Goal: Task Accomplishment & Management: Use online tool/utility

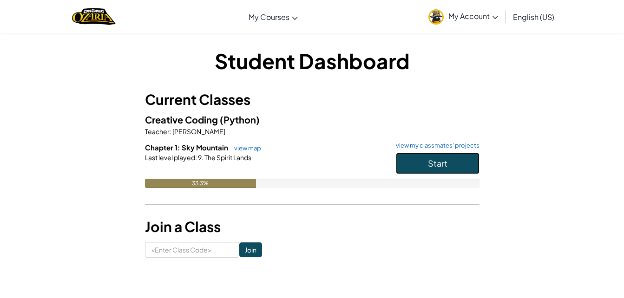
click at [448, 165] on button "Start" at bounding box center [438, 163] width 84 height 21
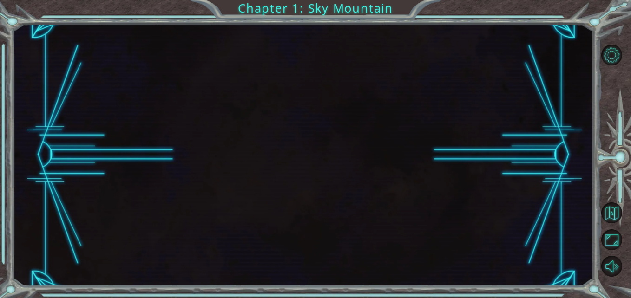
click at [448, 165] on div at bounding box center [303, 155] width 581 height 263
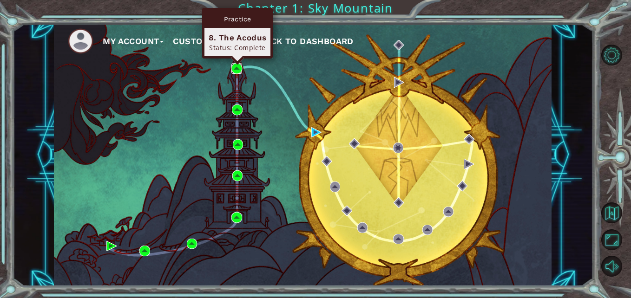
click at [238, 70] on img at bounding box center [236, 68] width 10 height 10
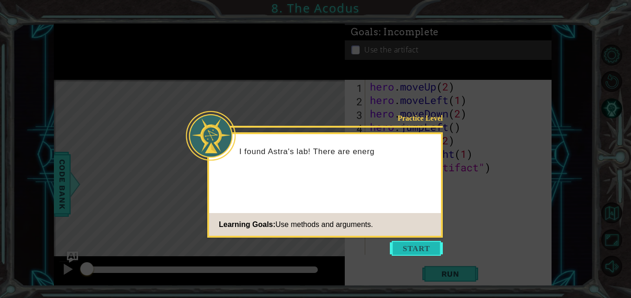
click at [410, 250] on button "Start" at bounding box center [416, 248] width 53 height 15
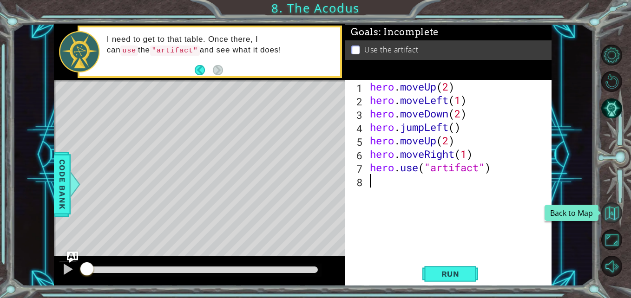
click at [607, 211] on button "Back to Map" at bounding box center [611, 213] width 21 height 21
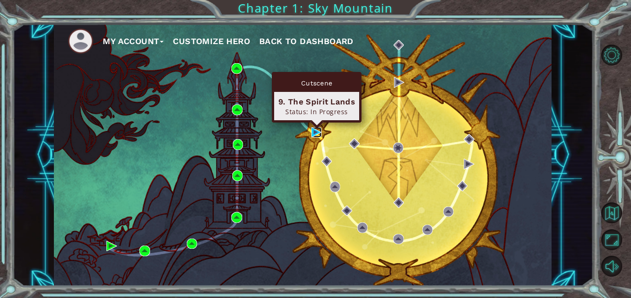
click at [314, 132] on img at bounding box center [316, 132] width 10 height 10
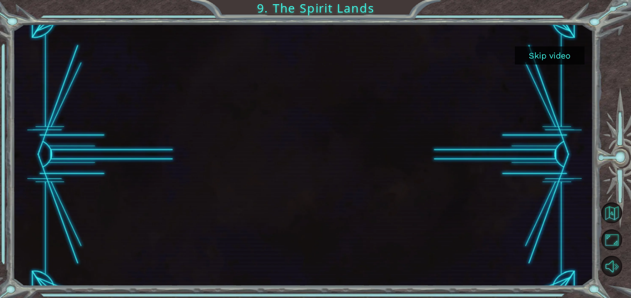
click at [558, 53] on button "Skip video" at bounding box center [550, 55] width 70 height 18
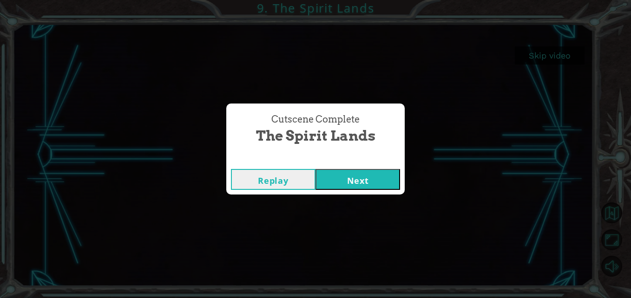
click at [376, 183] on button "Next" at bounding box center [358, 179] width 85 height 21
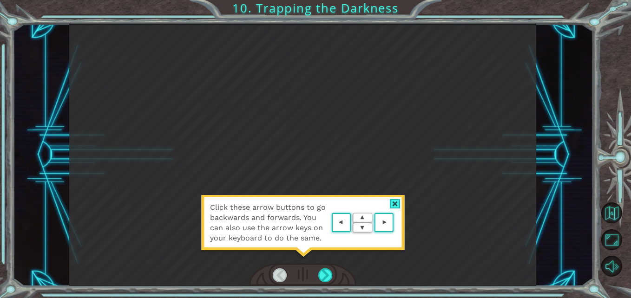
click at [395, 205] on div at bounding box center [395, 204] width 11 height 10
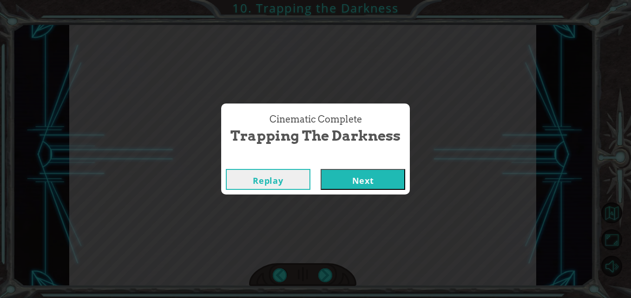
click at [383, 181] on button "Next" at bounding box center [363, 179] width 85 height 21
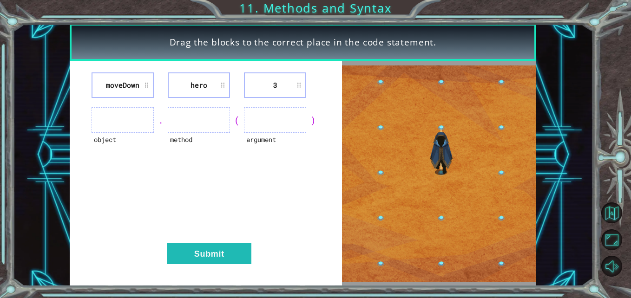
click at [137, 121] on ul at bounding box center [123, 120] width 62 height 26
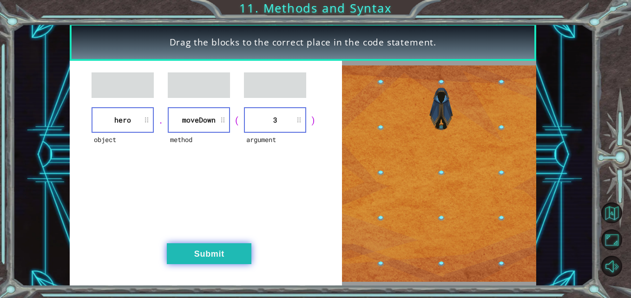
click at [206, 253] on button "Submit" at bounding box center [209, 254] width 85 height 21
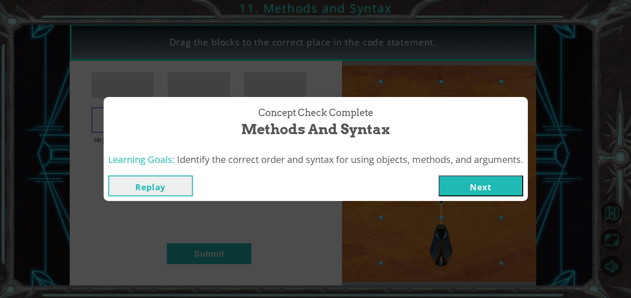
click at [460, 189] on button "Next" at bounding box center [481, 186] width 85 height 21
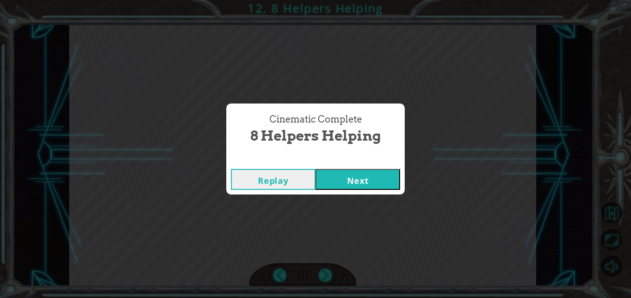
click at [335, 176] on button "Next" at bounding box center [358, 179] width 85 height 21
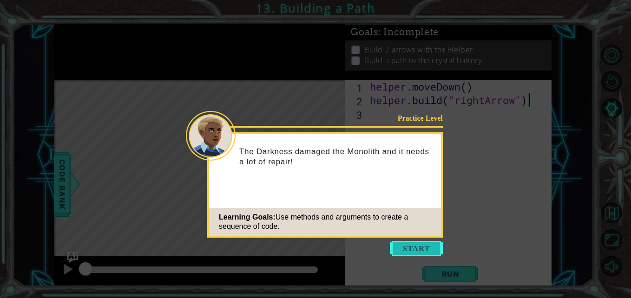
click at [409, 256] on button "Start" at bounding box center [416, 248] width 53 height 15
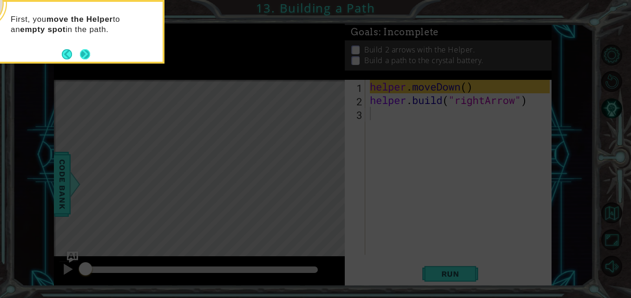
click at [86, 54] on button "Next" at bounding box center [85, 54] width 10 height 10
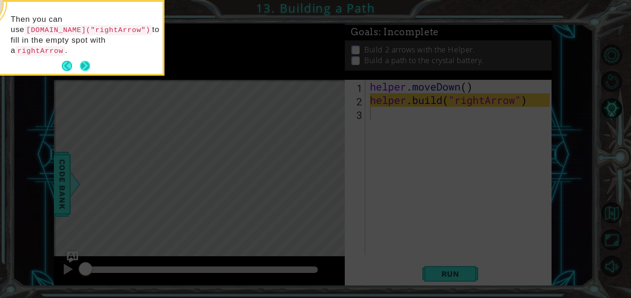
click at [81, 61] on button "Next" at bounding box center [85, 66] width 10 height 10
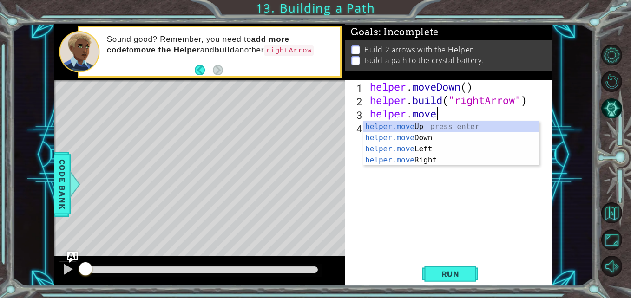
scroll to position [0, 3]
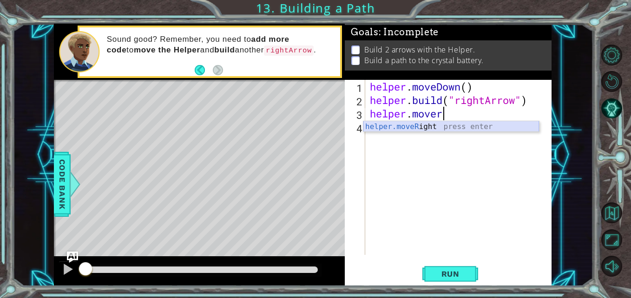
click at [424, 128] on div "helper.moveR ight press enter" at bounding box center [451, 137] width 176 height 33
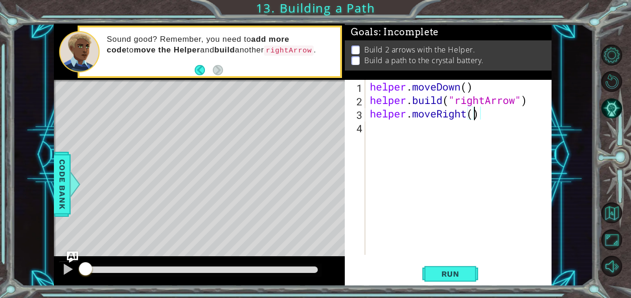
type textarea "helper.moveRight(3)"
click at [424, 128] on div "helper . moveDown ( ) helper . build ( "rightArrow" ) helper . moveRight ( 3 )" at bounding box center [461, 181] width 186 height 202
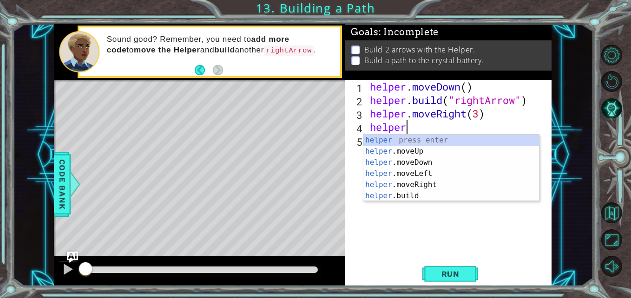
scroll to position [0, 1]
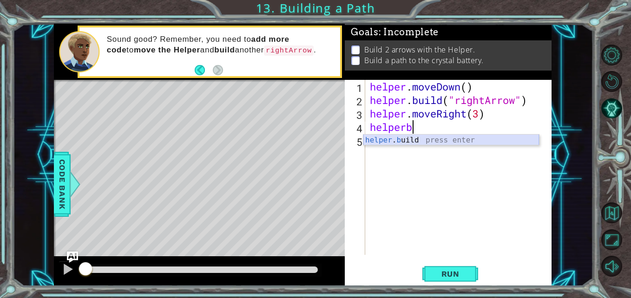
click at [386, 137] on div "helper . b uild press enter" at bounding box center [451, 151] width 176 height 33
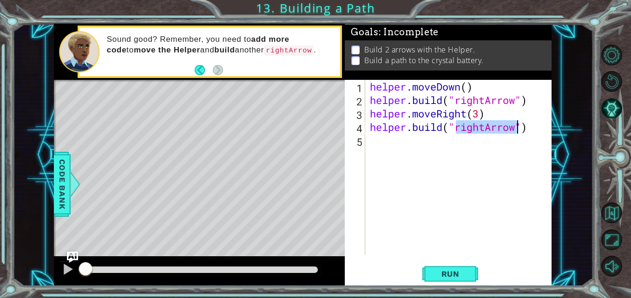
type textarea "[DOMAIN_NAME]("rightArrow")"
click at [407, 146] on div "helper . moveDown ( ) helper . build ( "rightArrow" ) helper . moveRight ( 3 ) …" at bounding box center [461, 181] width 186 height 202
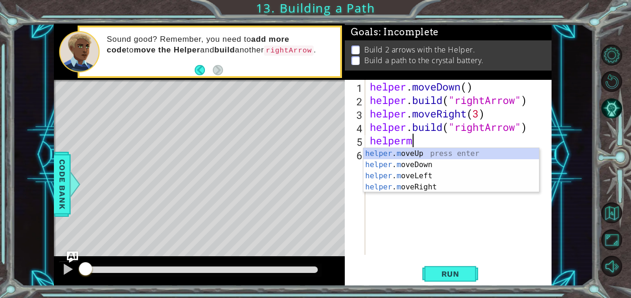
scroll to position [0, 2]
click at [417, 166] on div "helper . mo veUp press enter helper . mo veDown press enter helper . mo veLeft …" at bounding box center [451, 181] width 176 height 67
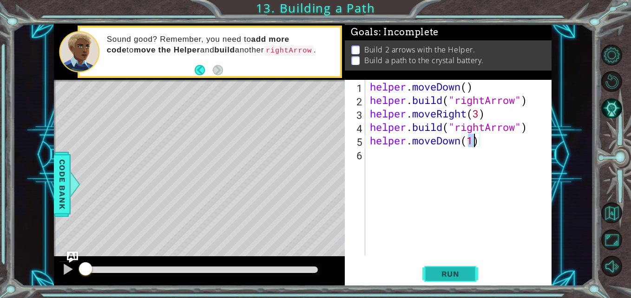
type textarea "helper.moveDown(1)"
click at [440, 264] on button "Run" at bounding box center [450, 274] width 56 height 20
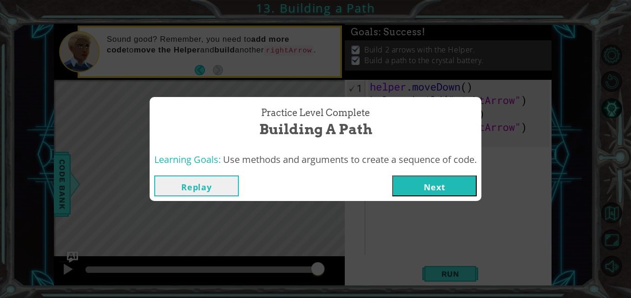
click at [459, 182] on button "Next" at bounding box center [434, 186] width 85 height 21
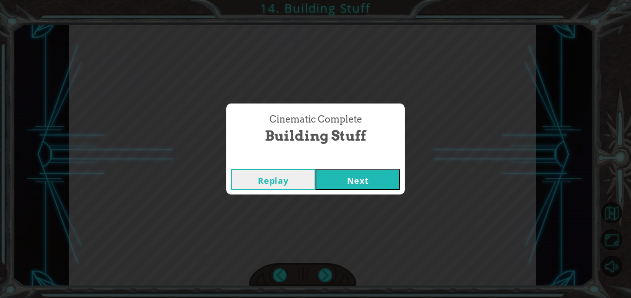
click at [366, 178] on button "Next" at bounding box center [358, 179] width 85 height 21
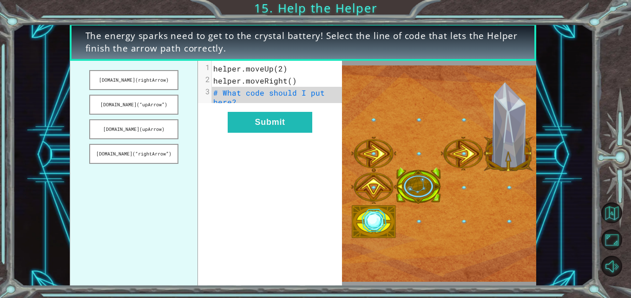
click at [282, 105] on pre "# What code should I put here?" at bounding box center [280, 97] width 137 height 21
click at [168, 105] on button "[DOMAIN_NAME](“upArrow”)" at bounding box center [133, 105] width 89 height 20
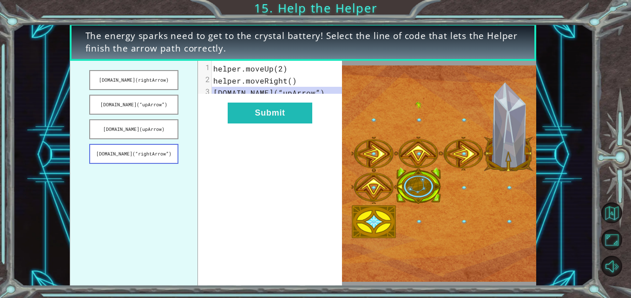
click at [172, 153] on button "[DOMAIN_NAME](“rightArrow”)" at bounding box center [133, 154] width 89 height 20
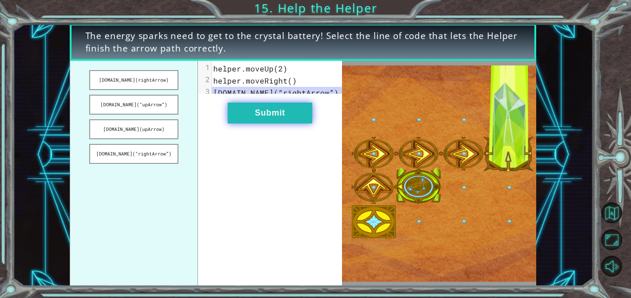
click at [284, 121] on button "Submit" at bounding box center [270, 113] width 85 height 21
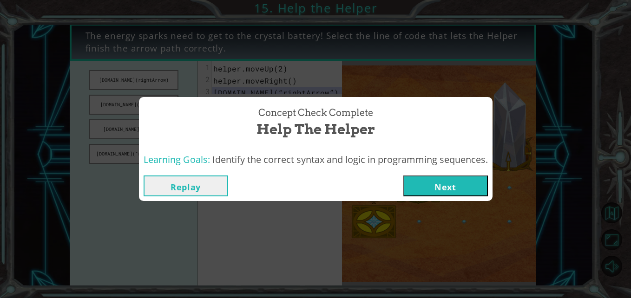
click at [437, 189] on button "Next" at bounding box center [445, 186] width 85 height 21
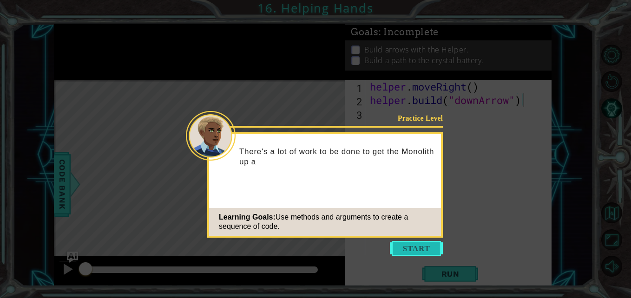
click at [432, 247] on button "Start" at bounding box center [416, 248] width 53 height 15
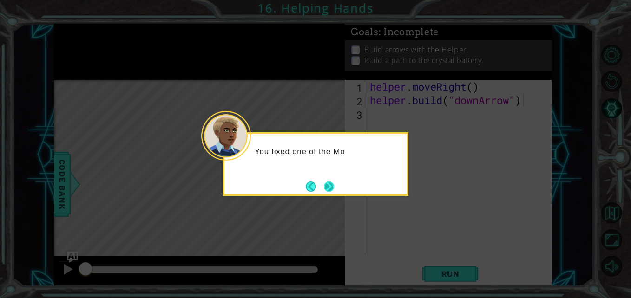
click at [334, 191] on button "Next" at bounding box center [329, 186] width 14 height 14
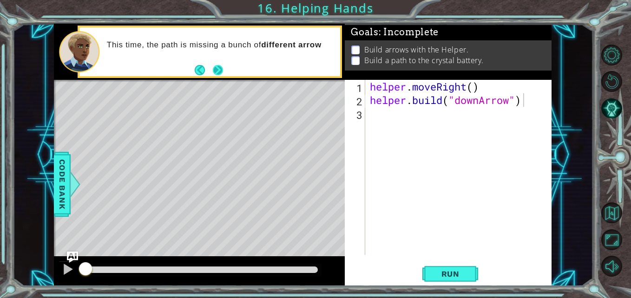
click at [218, 69] on button "Next" at bounding box center [218, 70] width 10 height 10
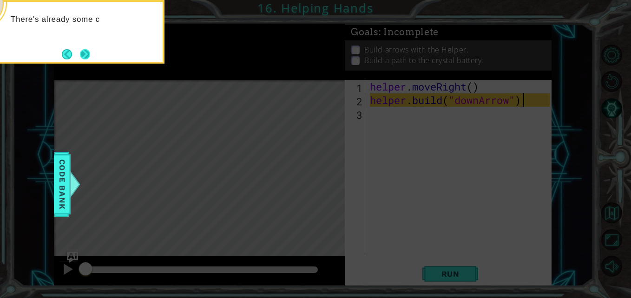
click at [88, 51] on button "Next" at bounding box center [85, 54] width 10 height 10
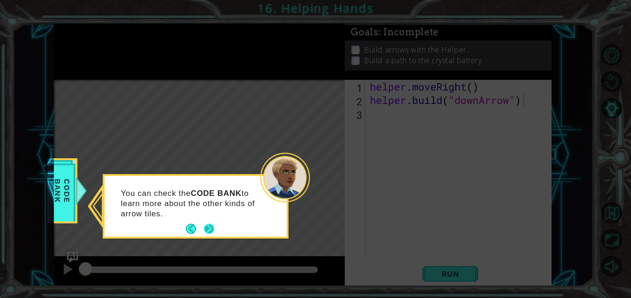
click at [211, 227] on button "Next" at bounding box center [209, 229] width 15 height 15
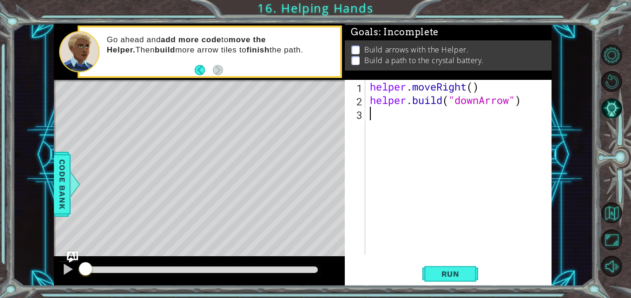
click at [390, 123] on div "helper . moveRight ( ) helper . build ( "downArrow" )" at bounding box center [461, 181] width 186 height 202
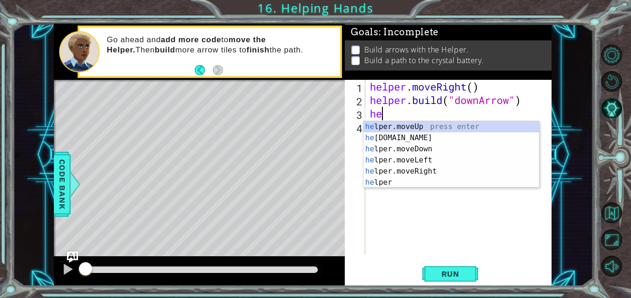
scroll to position [0, 0]
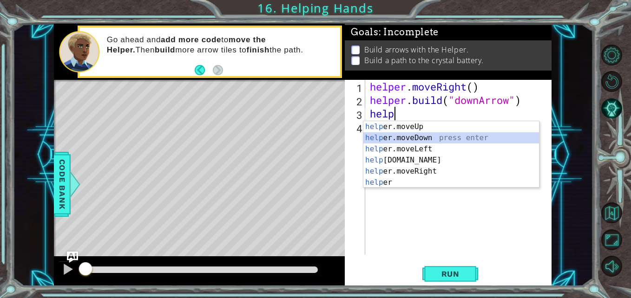
click at [432, 138] on div "help er.moveUp press enter help er.moveDown press enter help er.moveLeft press …" at bounding box center [451, 165] width 176 height 89
type textarea "helper.moveDown(1)"
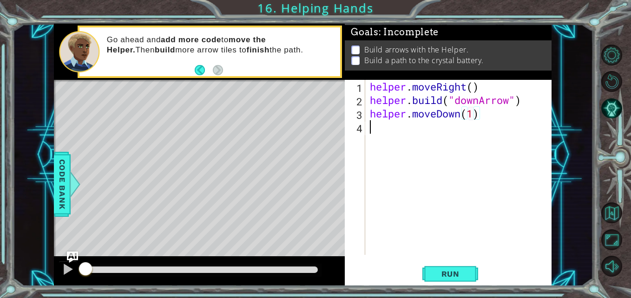
click at [423, 137] on div "helper . moveRight ( ) helper . build ( "downArrow" ) helper . moveDown ( 1 )" at bounding box center [461, 181] width 186 height 202
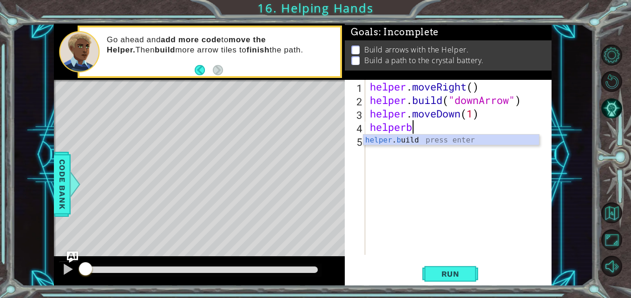
scroll to position [0, 2]
click at [423, 139] on div "helper . bu ild press enter" at bounding box center [451, 151] width 176 height 33
type textarea "[DOMAIN_NAME]("rightArrow")"
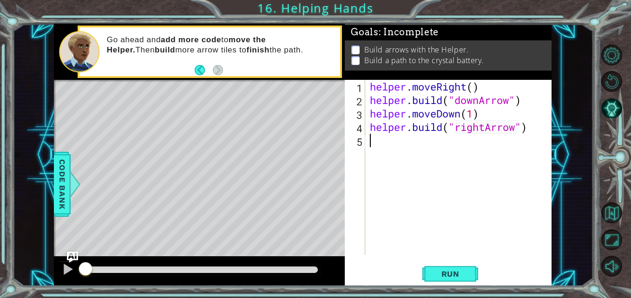
click at [423, 139] on div "helper . moveRight ( ) helper . build ( "downArrow" ) helper . moveDown ( 1 ) h…" at bounding box center [461, 181] width 186 height 202
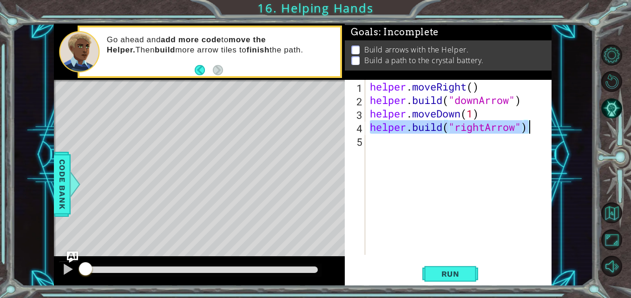
drag, startPoint x: 369, startPoint y: 127, endPoint x: 541, endPoint y: 139, distance: 172.9
click at [541, 139] on div "helper . moveRight ( ) helper . build ( "downArrow" ) helper . moveDown ( 1 ) h…" at bounding box center [461, 181] width 186 height 202
type textarea "[DOMAIN_NAME]("rightArrow")"
click at [503, 142] on div "helper . moveRight ( ) helper . build ( "downArrow" ) helper . moveDown ( 1 ) h…" at bounding box center [458, 167] width 181 height 175
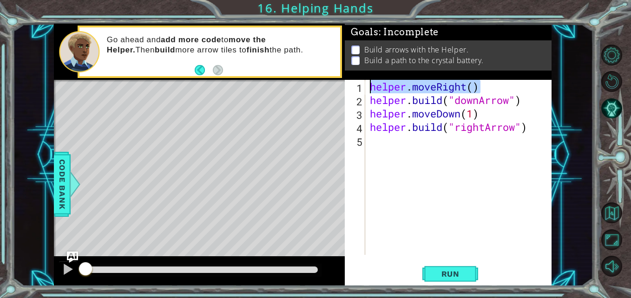
drag, startPoint x: 481, startPoint y: 88, endPoint x: 369, endPoint y: 91, distance: 111.1
click at [369, 91] on div "helper . moveRight ( ) helper . build ( "downArrow" ) helper . moveDown ( 1 ) h…" at bounding box center [461, 181] width 186 height 202
type textarea "helper.moveRight()"
click at [392, 147] on div "helper . moveRight ( ) helper . build ( "downArrow" ) helper . moveDown ( 1 ) h…" at bounding box center [461, 181] width 186 height 202
paste textarea "helper.moveRight()"
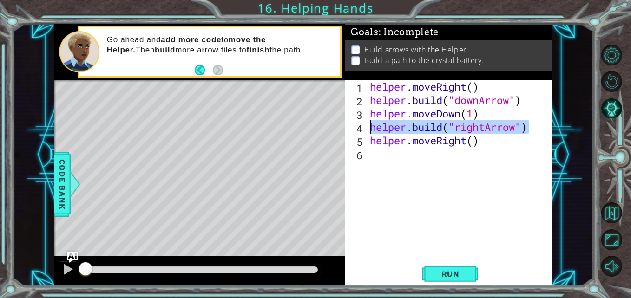
drag, startPoint x: 537, startPoint y: 128, endPoint x: 370, endPoint y: 126, distance: 166.4
click at [370, 126] on div "helper . moveRight ( ) helper . build ( "downArrow" ) helper . moveDown ( 1 ) h…" at bounding box center [461, 181] width 186 height 202
type textarea "[DOMAIN_NAME]("rightArrow")"
click at [383, 162] on div "helper . moveRight ( ) helper . build ( "downArrow" ) helper . moveDown ( 1 ) h…" at bounding box center [461, 181] width 186 height 202
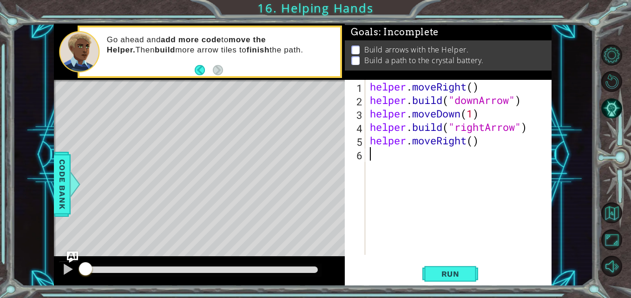
paste textarea "[DOMAIN_NAME]("rightArrow")"
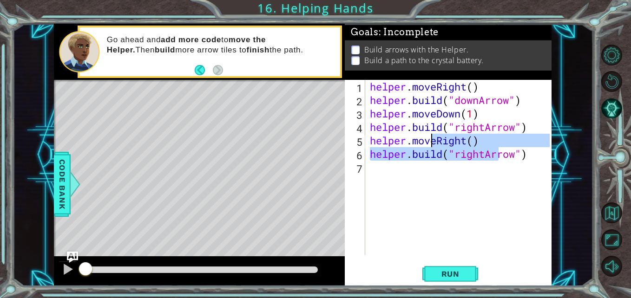
drag, startPoint x: 496, startPoint y: 147, endPoint x: 425, endPoint y: 137, distance: 72.4
click at [425, 137] on div "helper . moveRight ( ) helper . build ( "downArrow" ) helper . moveDown ( 1 ) h…" at bounding box center [461, 181] width 186 height 202
click at [376, 147] on div "helper . moveRight ( ) helper . build ( "downArrow" ) helper . moveDown ( 1 ) h…" at bounding box center [458, 167] width 181 height 175
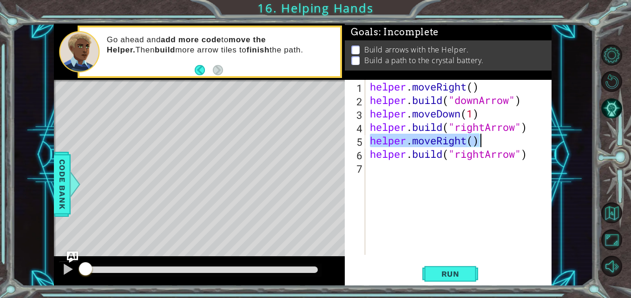
drag, startPoint x: 370, startPoint y: 141, endPoint x: 483, endPoint y: 140, distance: 112.5
click at [483, 140] on div "helper . moveRight ( ) helper . build ( "downArrow" ) helper . moveDown ( 1 ) h…" at bounding box center [461, 181] width 186 height 202
type textarea "helper.moveRight()"
click at [446, 176] on div "helper . moveRight ( ) helper . build ( "downArrow" ) helper . moveDown ( 1 ) h…" at bounding box center [461, 181] width 186 height 202
paste textarea "helper.moveRight()"
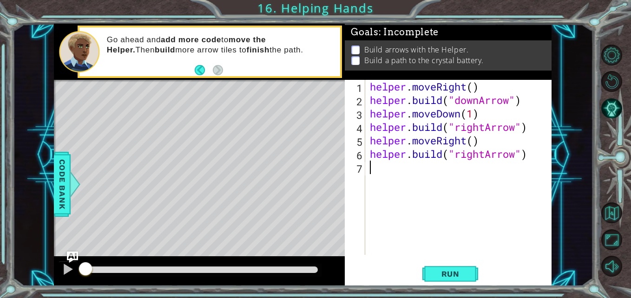
type textarea "helper.moveRight()"
click at [397, 182] on div "helper . moveRight ( ) helper . build ( "downArrow" ) helper . moveDown ( 1 ) h…" at bounding box center [461, 181] width 186 height 202
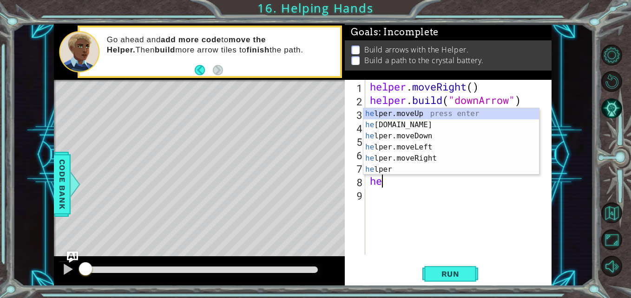
scroll to position [0, 0]
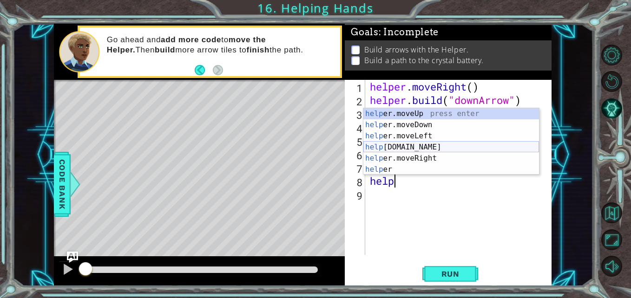
click at [402, 147] on div "help er.moveUp press enter help er.moveDown press enter help er.moveLeft press …" at bounding box center [451, 152] width 176 height 89
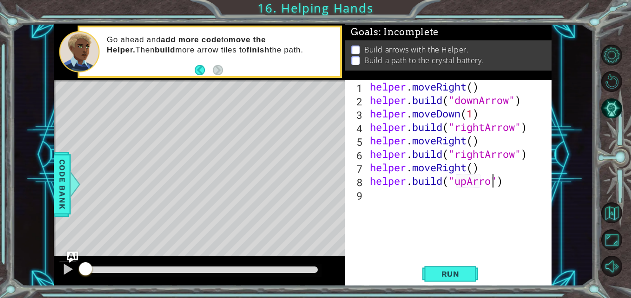
scroll to position [0, 6]
drag, startPoint x: 494, startPoint y: 164, endPoint x: 368, endPoint y: 168, distance: 125.6
click at [368, 168] on div "helper . moveRight ( ) helper . build ( "downArrow" ) helper . moveDown ( 1 ) h…" at bounding box center [461, 181] width 186 height 202
type textarea "helper.moveRight()"
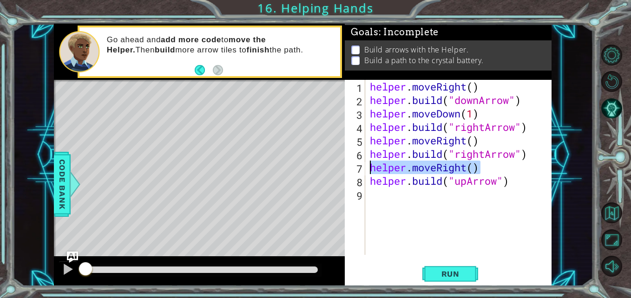
click at [374, 194] on div "helper . moveRight ( ) helper . build ( "downArrow" ) helper . moveDown ( 1 ) h…" at bounding box center [461, 181] width 186 height 202
paste textarea "helper.moveRight()"
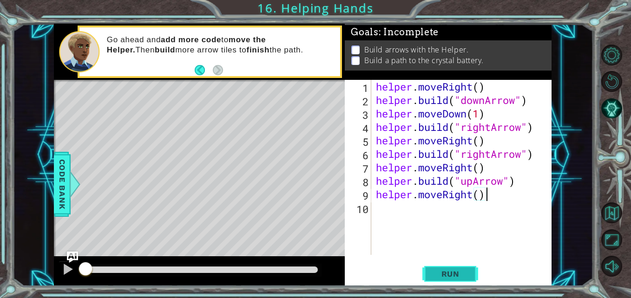
type textarea "helper.moveRight()"
click at [449, 271] on span "Run" at bounding box center [450, 274] width 37 height 9
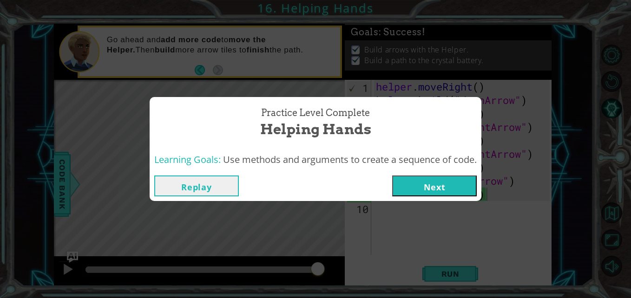
click at [440, 191] on button "Next" at bounding box center [434, 186] width 85 height 21
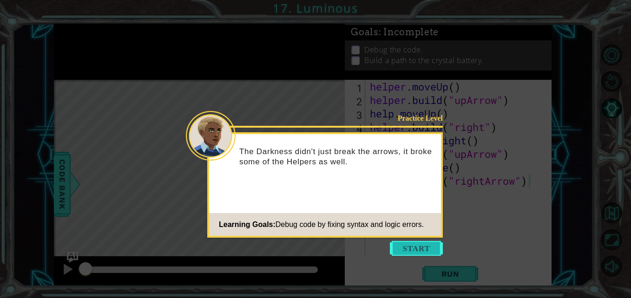
click at [404, 247] on button "Start" at bounding box center [416, 248] width 53 height 15
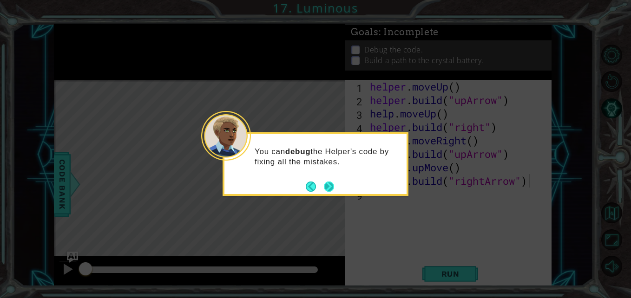
click at [329, 183] on button "Next" at bounding box center [329, 187] width 10 height 10
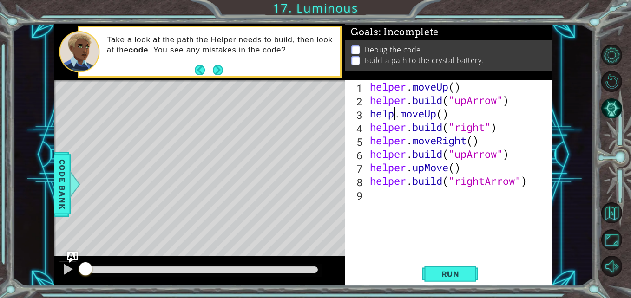
click at [394, 113] on div "helper . moveUp ( ) helper . build ( "upArrow" ) help . moveUp ( ) helper . bui…" at bounding box center [461, 181] width 186 height 202
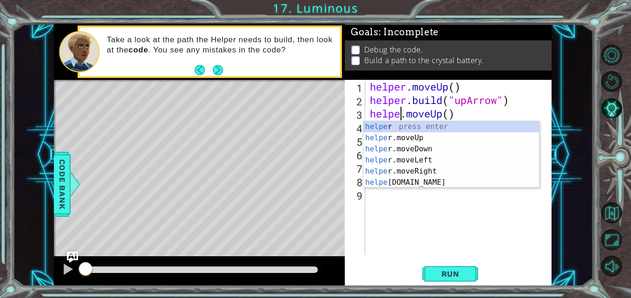
type textarea "helper.moveUp()"
click at [427, 220] on div "helper . moveUp ( ) helper . build ( "upArrow" ) helper . moveUp ( ) helper . b…" at bounding box center [461, 181] width 186 height 202
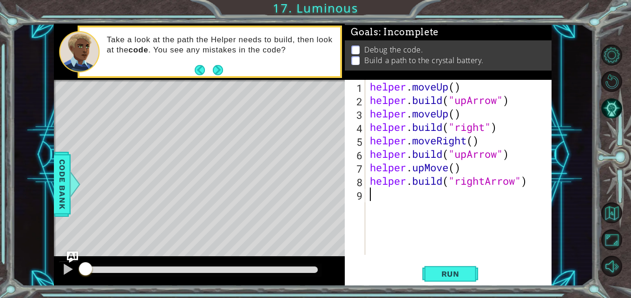
scroll to position [0, 0]
click at [499, 158] on div "helper . moveUp ( ) helper . build ( "upArrow" ) helper . moveUp ( ) helper . b…" at bounding box center [461, 181] width 186 height 202
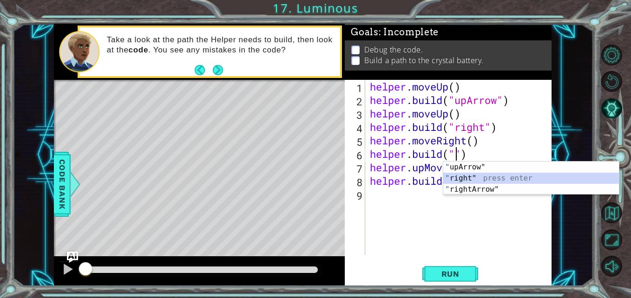
click at [498, 181] on div "" upArrow" press enter " right" press enter " rightArrow" press enter" at bounding box center [531, 190] width 176 height 56
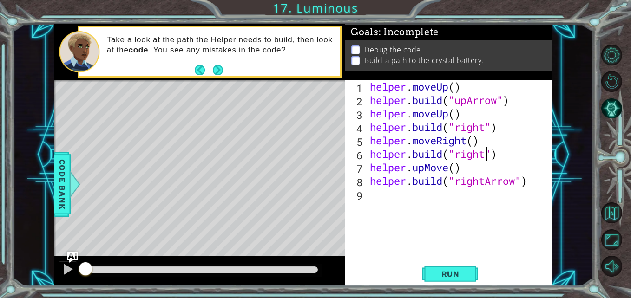
scroll to position [0, 6]
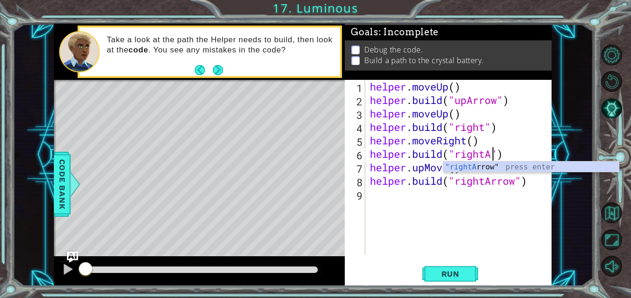
click at [495, 167] on div ""rightA rrow" press enter" at bounding box center [531, 178] width 176 height 33
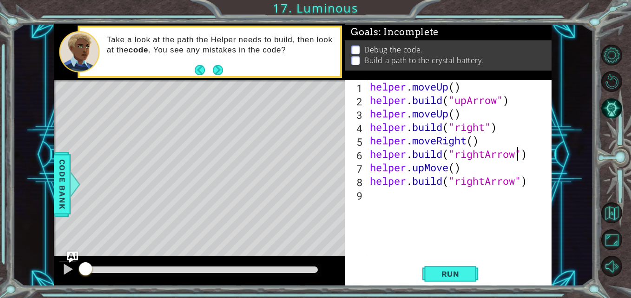
click at [486, 132] on div "helper . moveUp ( ) helper . build ( "upArrow" ) helper . moveUp ( ) helper . b…" at bounding box center [461, 181] width 186 height 202
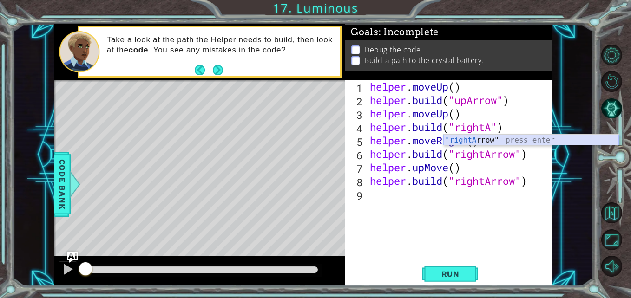
click at [490, 139] on div ""rightA rrow" press enter" at bounding box center [531, 151] width 176 height 33
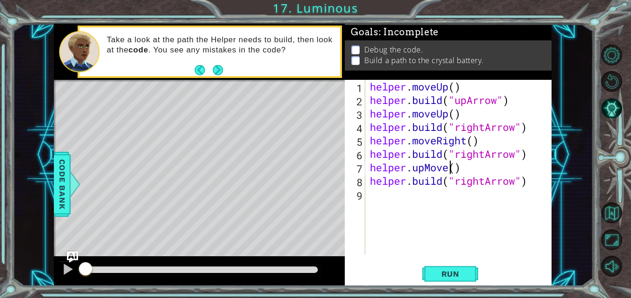
click at [451, 170] on div "helper . moveUp ( ) helper . build ( "upArrow" ) helper . moveUp ( ) helper . b…" at bounding box center [461, 181] width 186 height 202
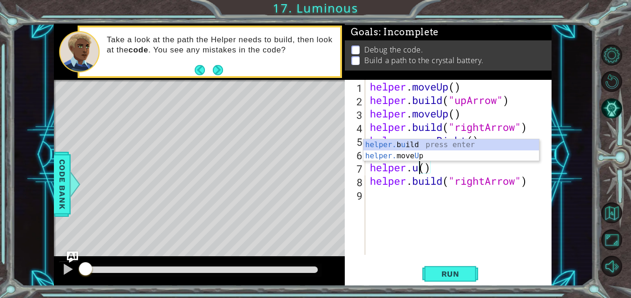
scroll to position [0, 2]
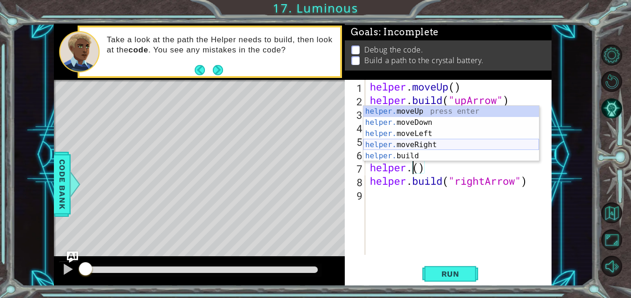
click at [429, 144] on div "helper. moveUp press enter helper. moveDown press enter helper. moveLeft press …" at bounding box center [451, 145] width 176 height 78
type textarea "helper.moveRight(1)"
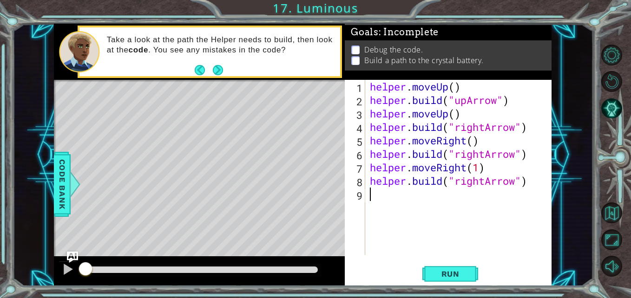
click at [389, 195] on div "helper . moveUp ( ) helper . build ( "upArrow" ) helper . moveUp ( ) helper . b…" at bounding box center [461, 181] width 186 height 202
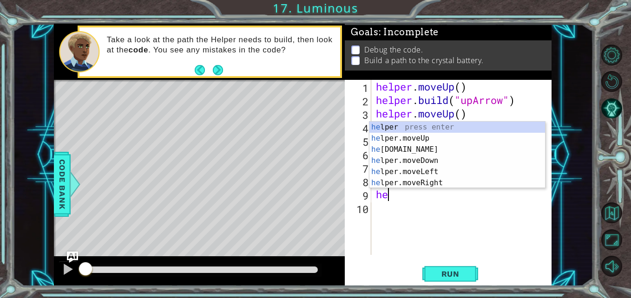
scroll to position [0, 0]
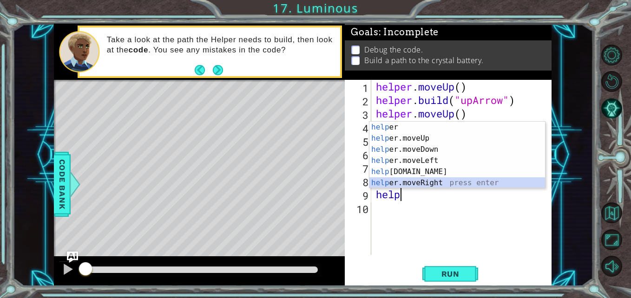
click at [444, 185] on div "help er press enter help er.moveUp press enter help er.moveDown press enter hel…" at bounding box center [457, 166] width 176 height 89
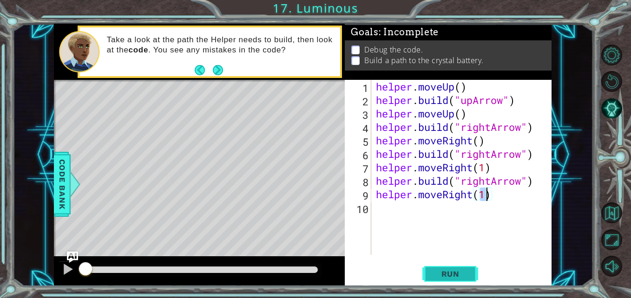
click at [429, 272] on button "Run" at bounding box center [450, 274] width 56 height 20
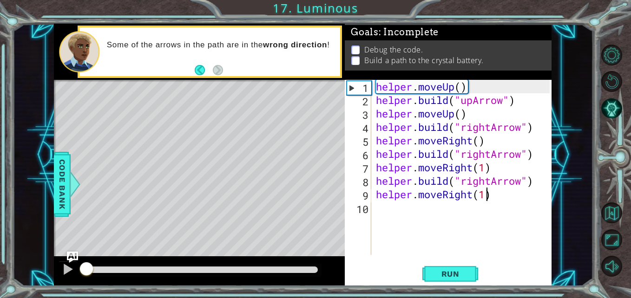
drag, startPoint x: 187, startPoint y: 262, endPoint x: 55, endPoint y: 266, distance: 132.0
click at [55, 266] on div at bounding box center [199, 272] width 291 height 30
click at [63, 273] on div at bounding box center [68, 270] width 12 height 12
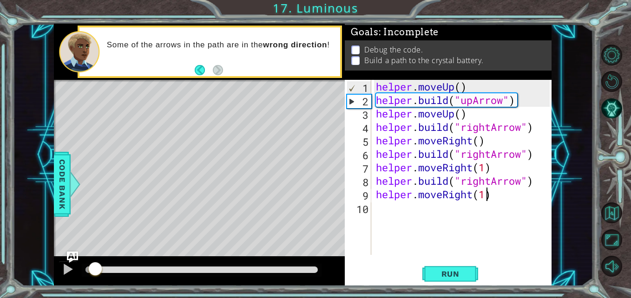
click at [523, 186] on div "helper . moveUp ( ) helper . build ( "upArrow" ) helper . moveUp ( ) helper . b…" at bounding box center [464, 181] width 180 height 202
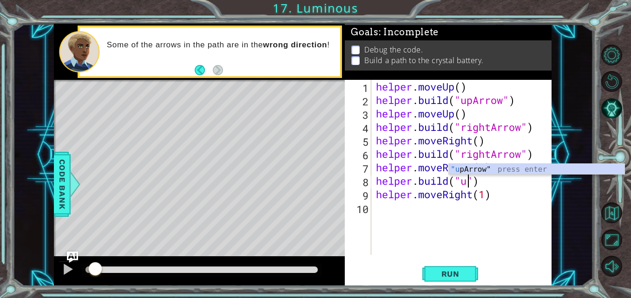
scroll to position [0, 5]
click at [497, 168] on div ""up Arrow" press enter" at bounding box center [537, 180] width 176 height 33
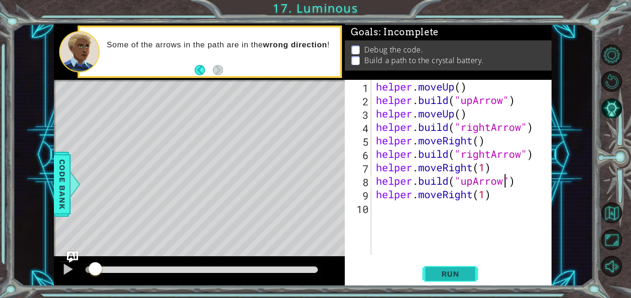
type textarea "[DOMAIN_NAME]("upArrow")"
click at [468, 273] on span "Run" at bounding box center [450, 274] width 37 height 9
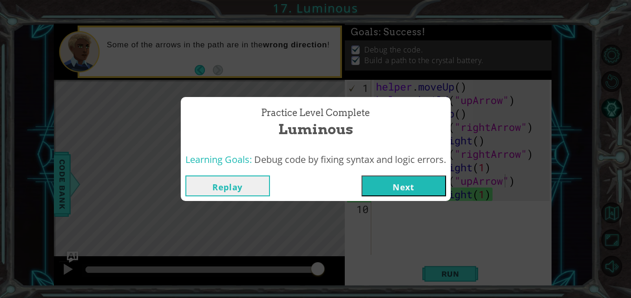
click at [419, 190] on button "Next" at bounding box center [404, 186] width 85 height 21
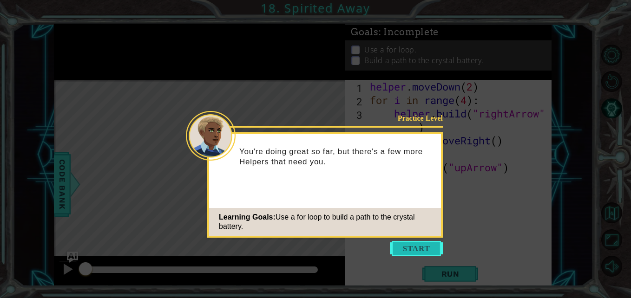
click at [416, 248] on button "Start" at bounding box center [416, 248] width 53 height 15
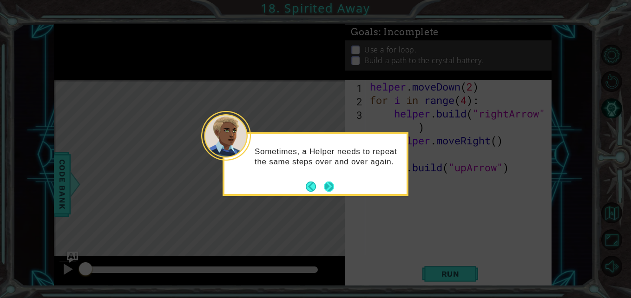
click at [326, 186] on button "Next" at bounding box center [329, 187] width 10 height 10
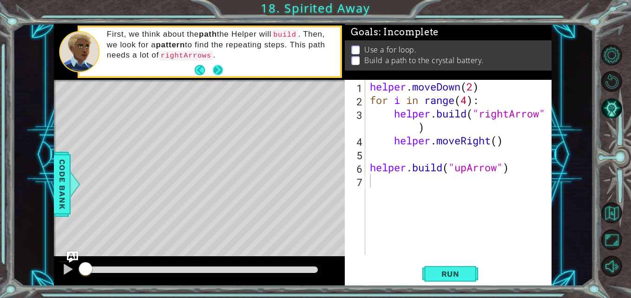
click at [217, 68] on button "Next" at bounding box center [217, 69] width 13 height 13
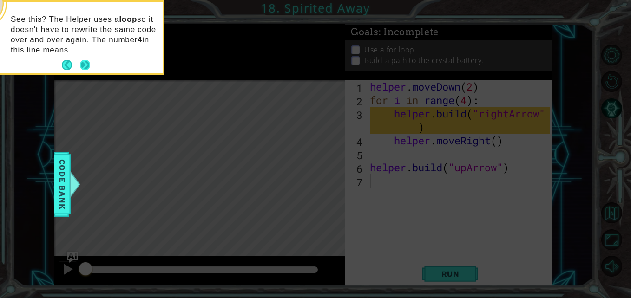
click at [87, 66] on button "Next" at bounding box center [85, 65] width 10 height 10
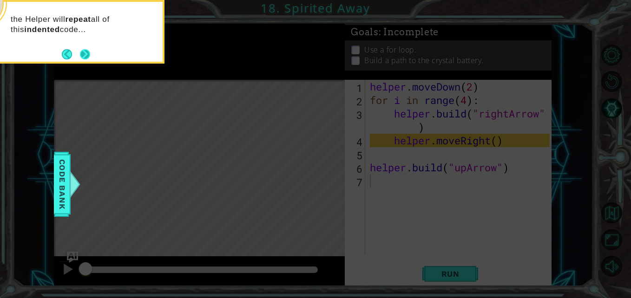
click at [85, 54] on button "Next" at bounding box center [85, 54] width 10 height 10
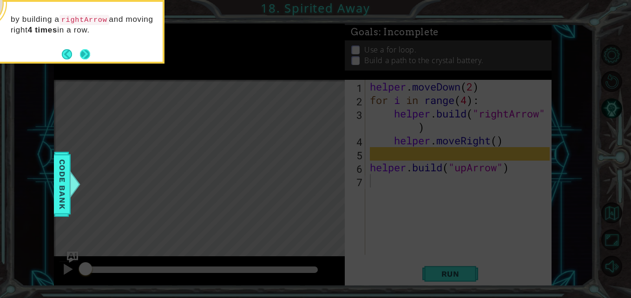
click at [85, 53] on button "Next" at bounding box center [85, 54] width 10 height 10
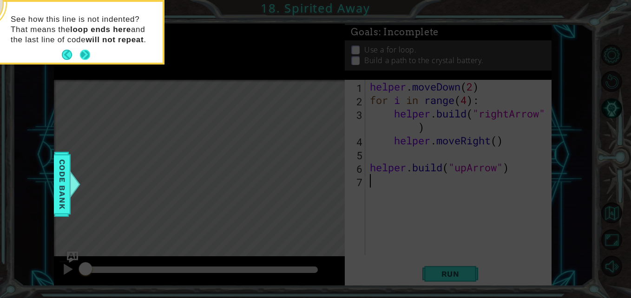
click at [85, 53] on button "Next" at bounding box center [85, 55] width 10 height 10
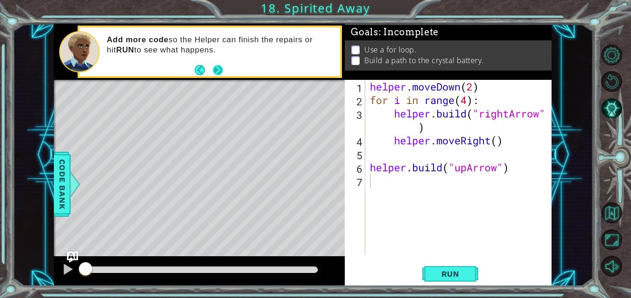
click at [219, 71] on button "Next" at bounding box center [218, 70] width 10 height 10
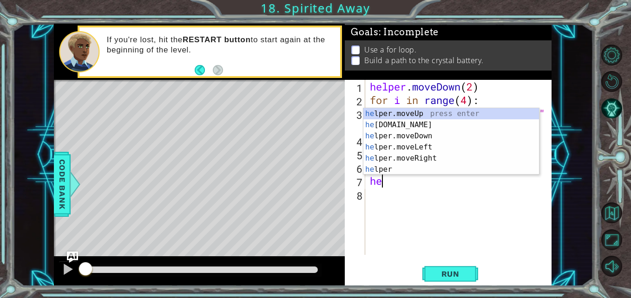
scroll to position [0, 0]
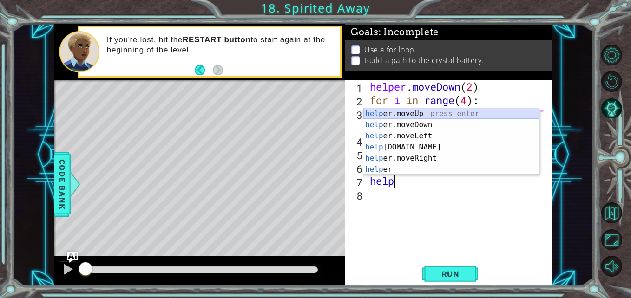
click at [420, 114] on div "help er.moveUp press enter help er.moveDown press enter help er.moveLeft press …" at bounding box center [451, 152] width 176 height 89
type textarea "helper.moveUp(1)"
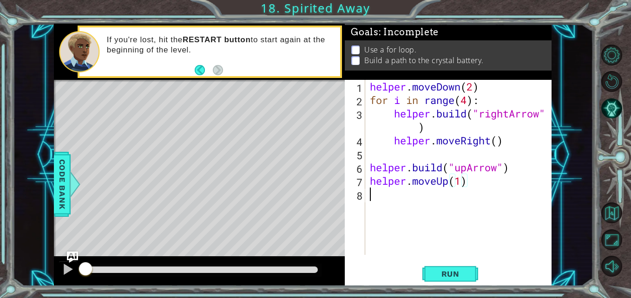
click at [399, 195] on div "helper . moveDown ( 2 ) for i in range ( 4 ) : helper . build ( "rightArrow" ) …" at bounding box center [461, 181] width 186 height 202
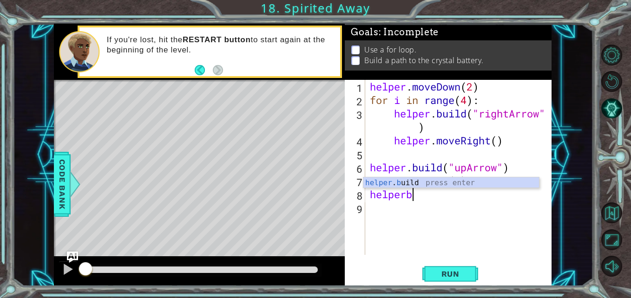
scroll to position [0, 2]
click at [453, 183] on div "helper . bu ild press enter" at bounding box center [451, 194] width 176 height 33
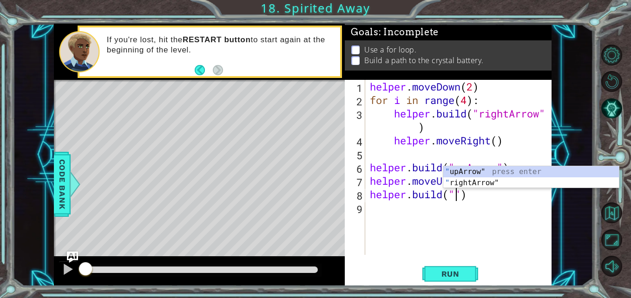
click at [502, 174] on div "" upArrow" press enter " rightArrow" press enter" at bounding box center [531, 188] width 176 height 45
type textarea "[DOMAIN_NAME]("upArrow")"
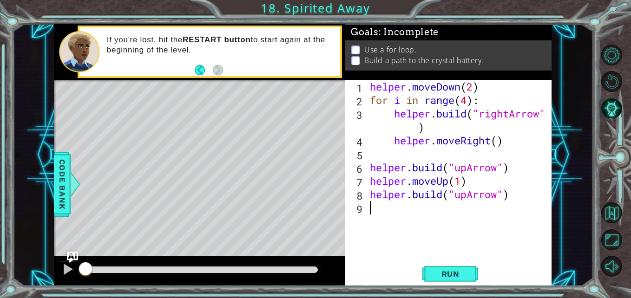
click at [471, 215] on div "helper . moveDown ( 2 ) for i in range ( 4 ) : helper . build ( "rightArrow" ) …" at bounding box center [461, 181] width 186 height 202
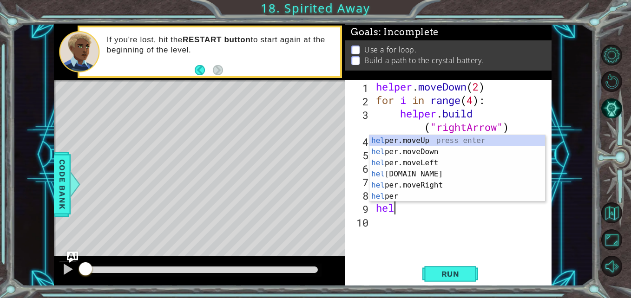
scroll to position [0, 0]
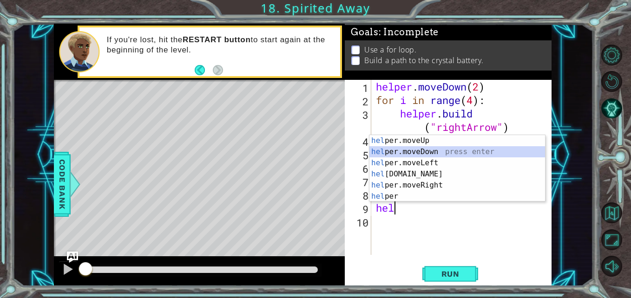
click at [429, 151] on div "hel per.moveUp press enter hel per.moveDown press enter hel per.moveLeft press …" at bounding box center [457, 179] width 176 height 89
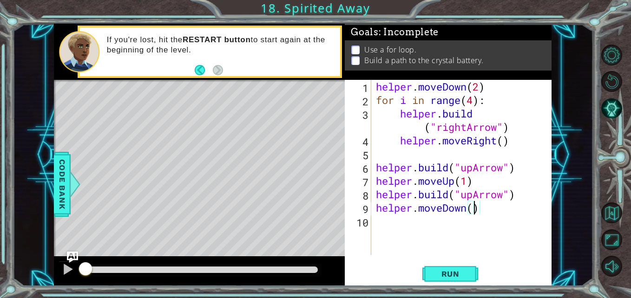
type textarea "helper.moveDown(2)"
click at [469, 224] on div "helper . moveDown ( 2 ) for i in range ( 4 ) : helper . build ( "rightArrow" ) …" at bounding box center [464, 181] width 180 height 202
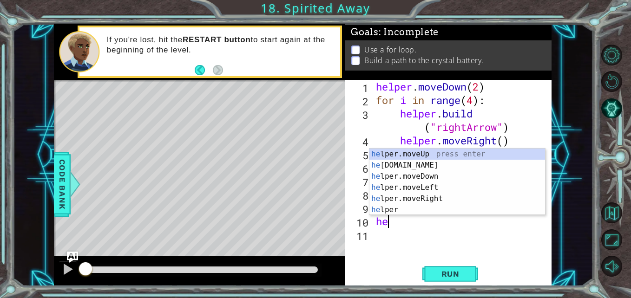
scroll to position [0, 0]
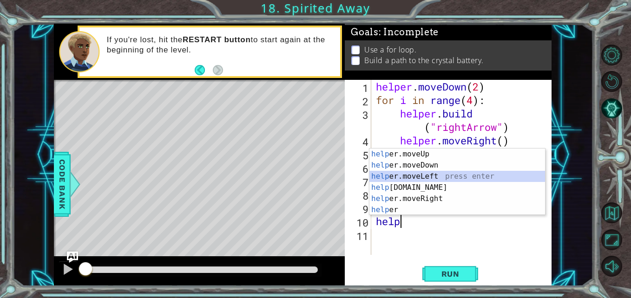
click at [439, 176] on div "help er.moveUp press enter help er.moveDown press enter help er.moveLeft press …" at bounding box center [457, 193] width 176 height 89
type textarea "helper.moveLeft(1)"
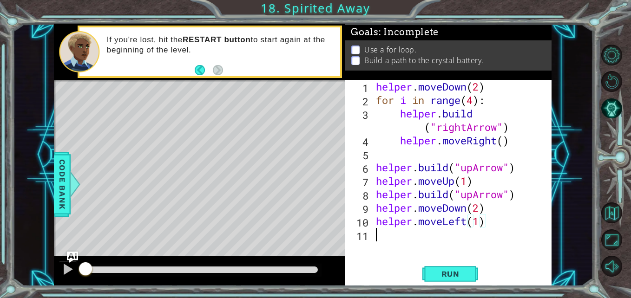
click at [422, 239] on div "helper . moveDown ( 2 ) for i in range ( 4 ) : helper . build ( "rightArrow" ) …" at bounding box center [464, 181] width 180 height 202
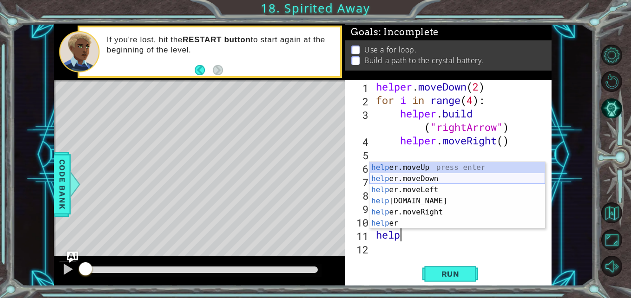
click at [437, 180] on div "help er.moveUp press enter help er.moveDown press enter help er.moveLeft press …" at bounding box center [457, 206] width 176 height 89
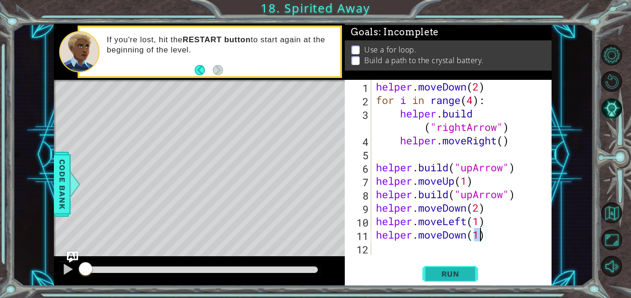
type textarea "helper.moveDown(1)"
click at [451, 276] on span "Run" at bounding box center [450, 274] width 37 height 9
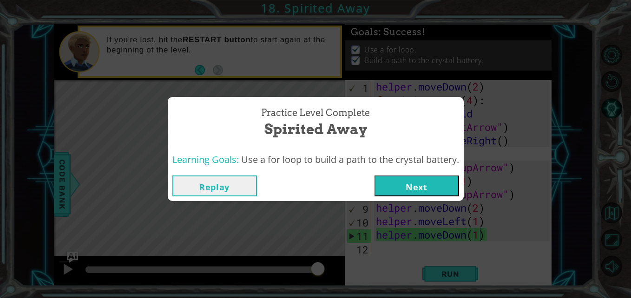
click at [405, 188] on button "Next" at bounding box center [417, 186] width 85 height 21
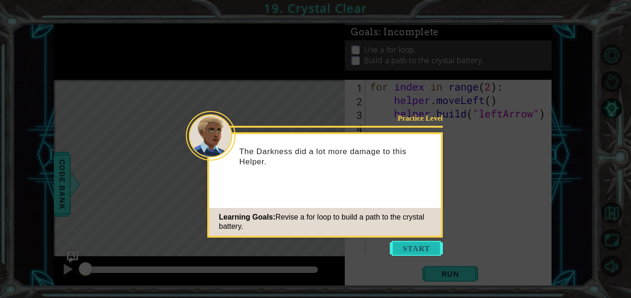
click at [421, 242] on button "Start" at bounding box center [416, 248] width 53 height 15
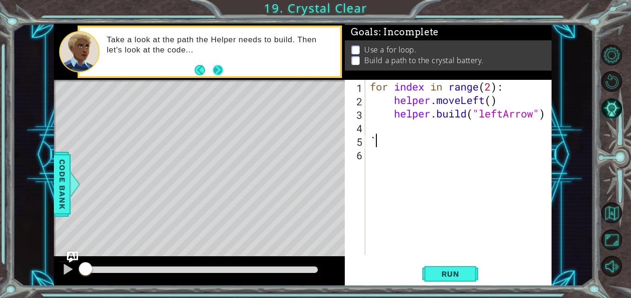
type textarea "`"
click at [218, 73] on button "Next" at bounding box center [218, 70] width 10 height 10
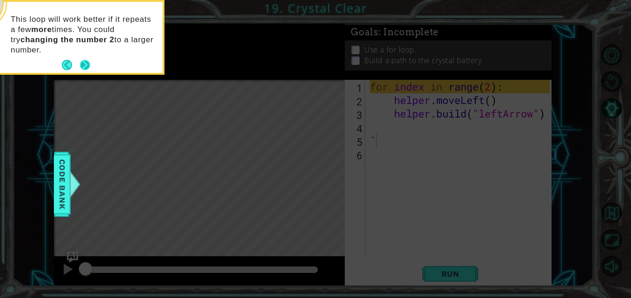
click at [88, 65] on button "Next" at bounding box center [85, 65] width 10 height 10
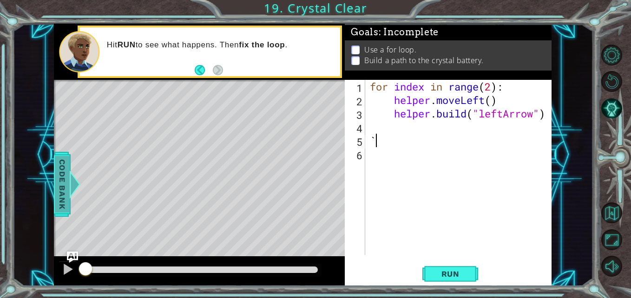
click at [61, 174] on span "Code Bank" at bounding box center [62, 184] width 15 height 57
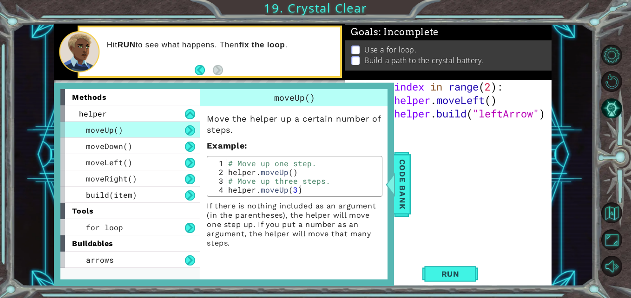
type textarea "helper.moveUp(3)"
click at [368, 188] on div "# Move up one step. helper . moveUp ( ) # Move up three steps. helper . moveUp …" at bounding box center [302, 185] width 153 height 53
click at [408, 181] on span "Code Bank" at bounding box center [402, 184] width 15 height 57
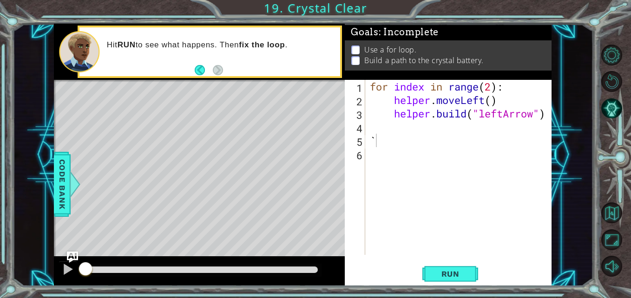
click at [491, 89] on div "for index in range ( 2 ) : helper . moveLeft ( ) helper . build ( "leftArrow" )…" at bounding box center [461, 181] width 186 height 202
click at [384, 140] on div "for index in range ( 4 ) : helper . moveLeft ( ) helper . build ( "leftArrow" )…" at bounding box center [461, 181] width 186 height 202
type textarea "`"
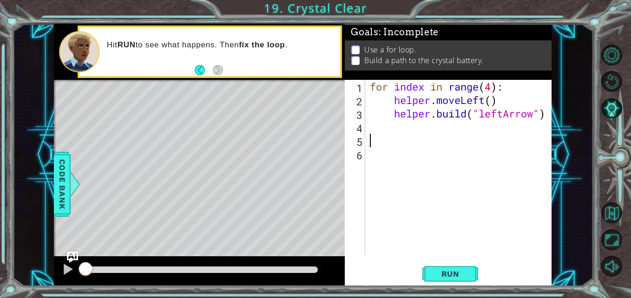
type textarea "`"
click at [381, 156] on div "for index in range ( 4 ) : helper . moveLeft ( ) helper . build ( "leftArrow" )…" at bounding box center [461, 181] width 186 height 202
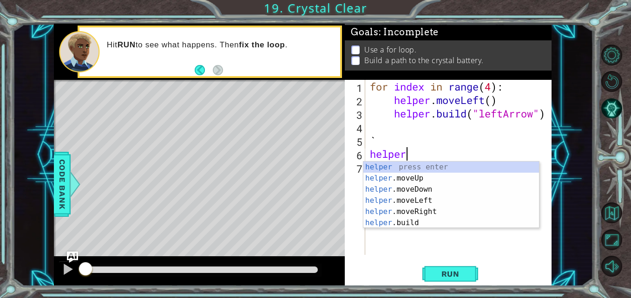
scroll to position [0, 1]
click at [426, 188] on div "helper press enter helper .moveUp press enter helper .moveDown press enter help…" at bounding box center [451, 206] width 176 height 89
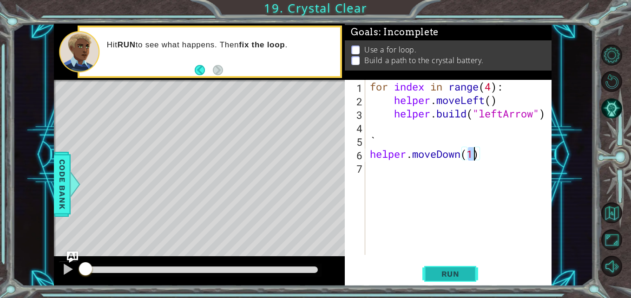
click at [446, 273] on span "Run" at bounding box center [450, 274] width 37 height 9
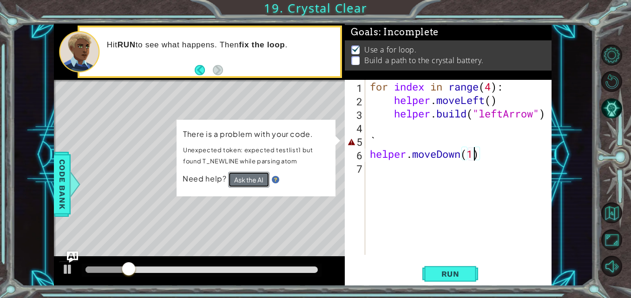
click at [250, 178] on button "Ask the AI" at bounding box center [248, 180] width 41 height 16
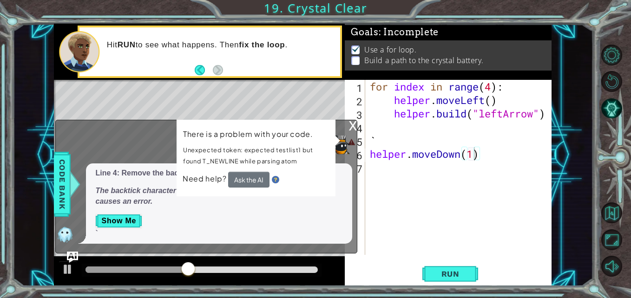
drag, startPoint x: 315, startPoint y: 141, endPoint x: 358, endPoint y: 158, distance: 46.3
click at [358, 158] on div "1 2 3 4 5 6 for index in range ( 4 ) : helper . moveLeft ( ) helper . build ( "…" at bounding box center [303, 155] width 498 height 263
click at [70, 267] on div at bounding box center [68, 270] width 12 height 12
click at [417, 146] on div "for index in range ( 4 ) : helper . moveLeft ( ) helper . build ( "leftArrow" )…" at bounding box center [461, 181] width 186 height 202
type textarea "`"
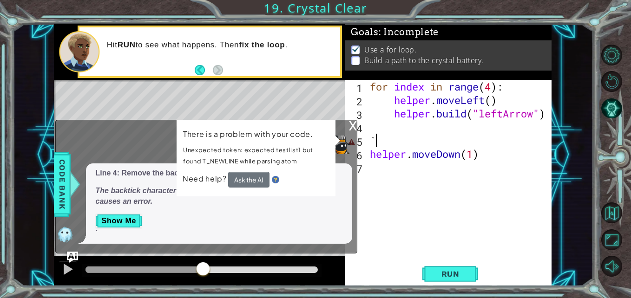
scroll to position [0, 0]
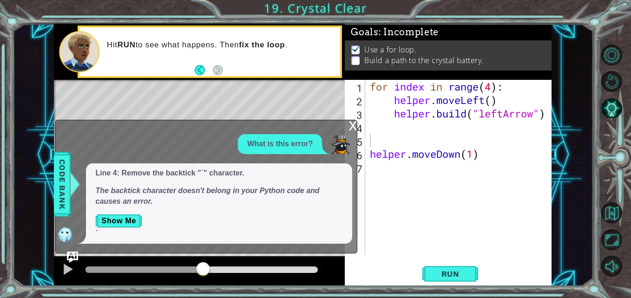
click at [351, 128] on div "x" at bounding box center [353, 124] width 8 height 9
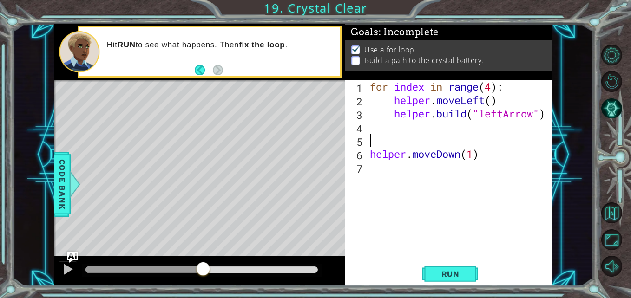
click at [381, 140] on div "for index in range ( 4 ) : helper . moveLeft ( ) helper . build ( "leftArrow" )…" at bounding box center [461, 181] width 186 height 202
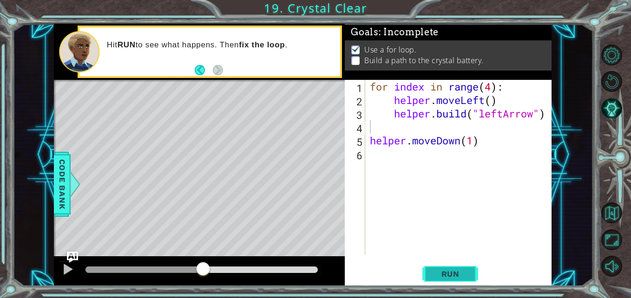
click at [458, 274] on span "Run" at bounding box center [450, 274] width 37 height 9
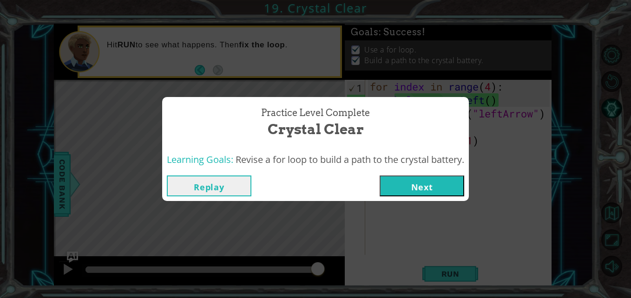
click at [409, 190] on button "Next" at bounding box center [422, 186] width 85 height 21
